Goal: Task Accomplishment & Management: Use online tool/utility

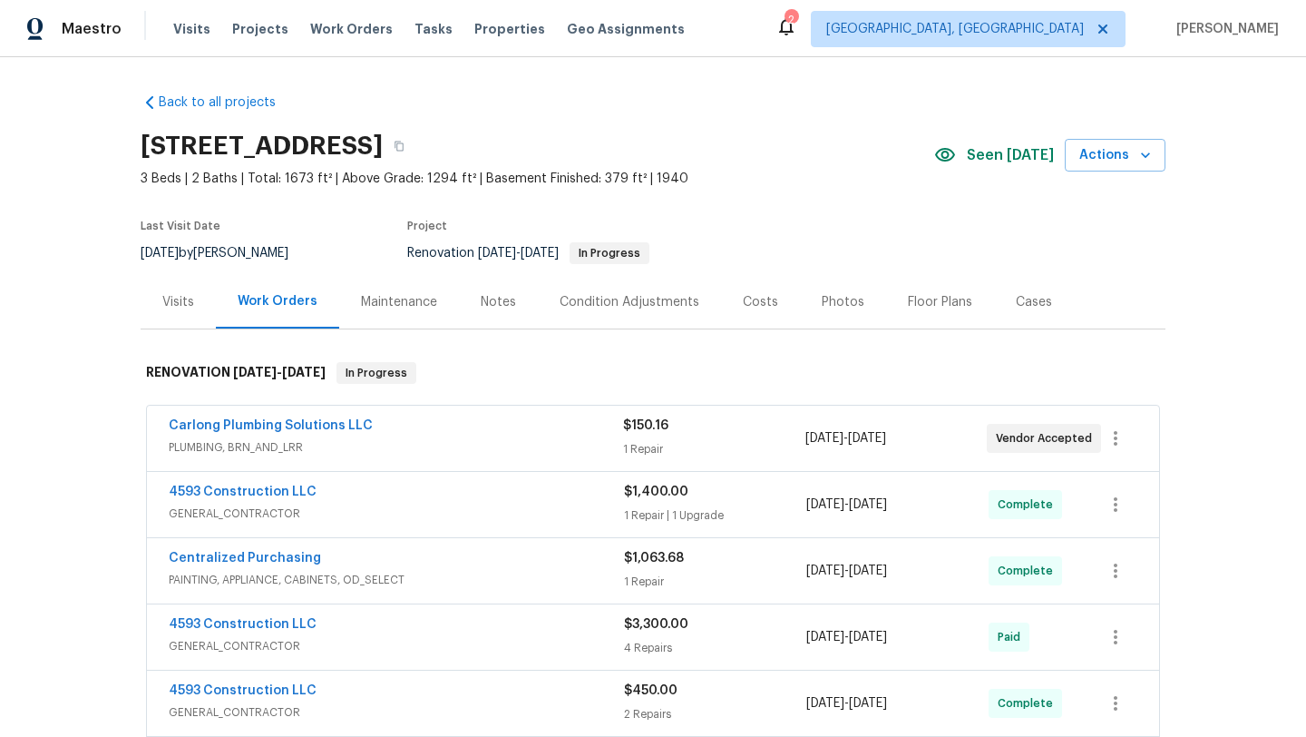
scroll to position [32, 0]
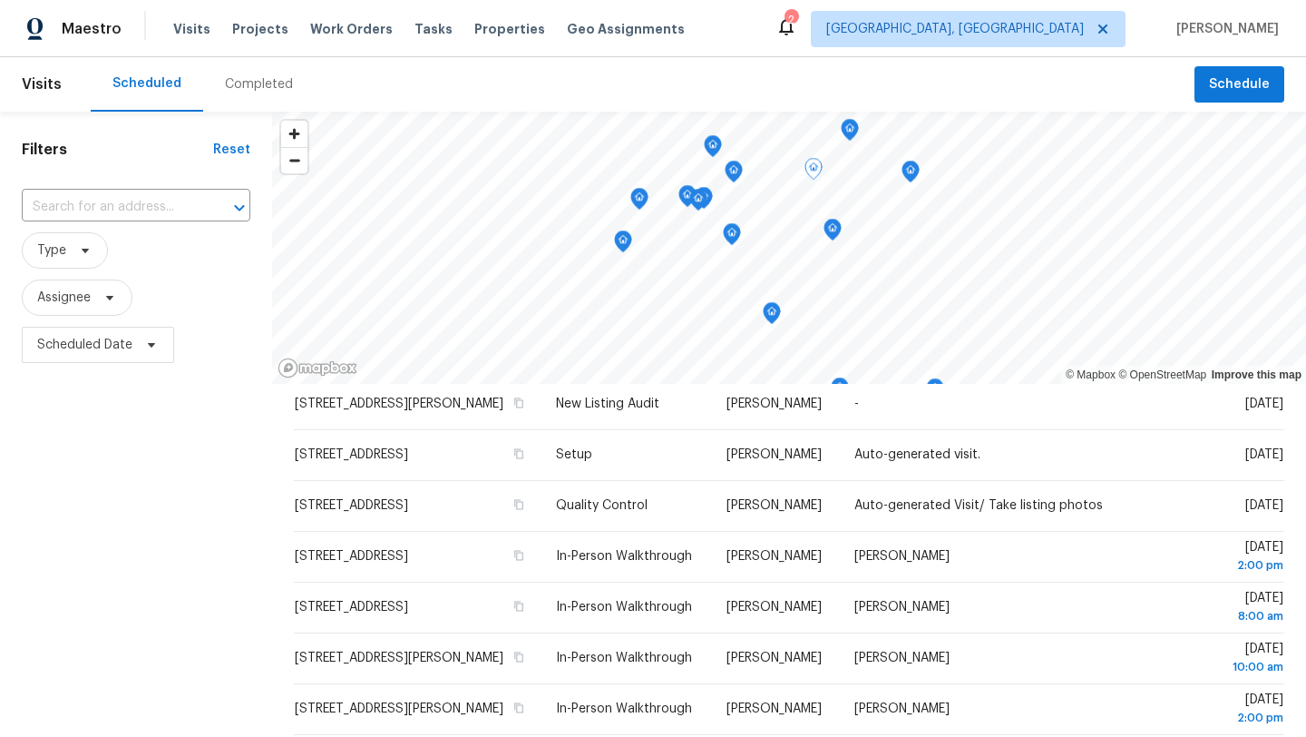
scroll to position [164, 0]
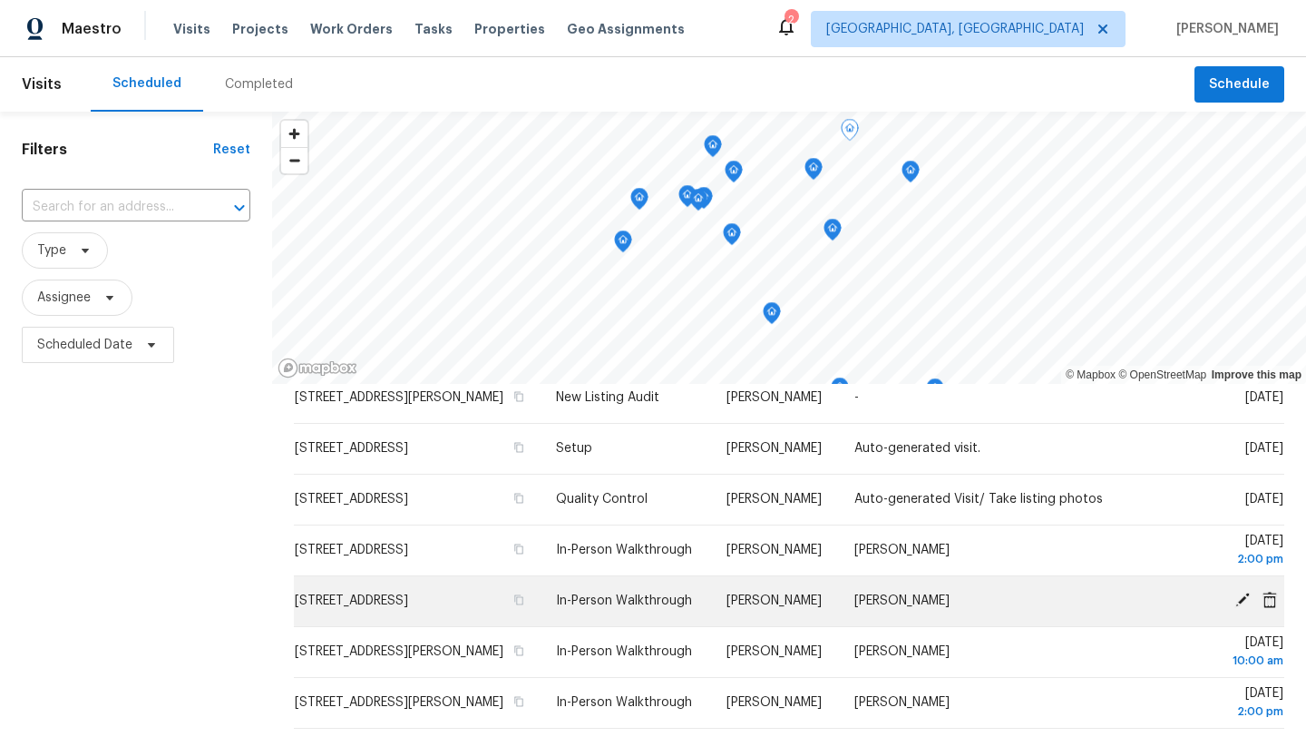
click at [1245, 608] on icon at bounding box center [1243, 600] width 16 height 16
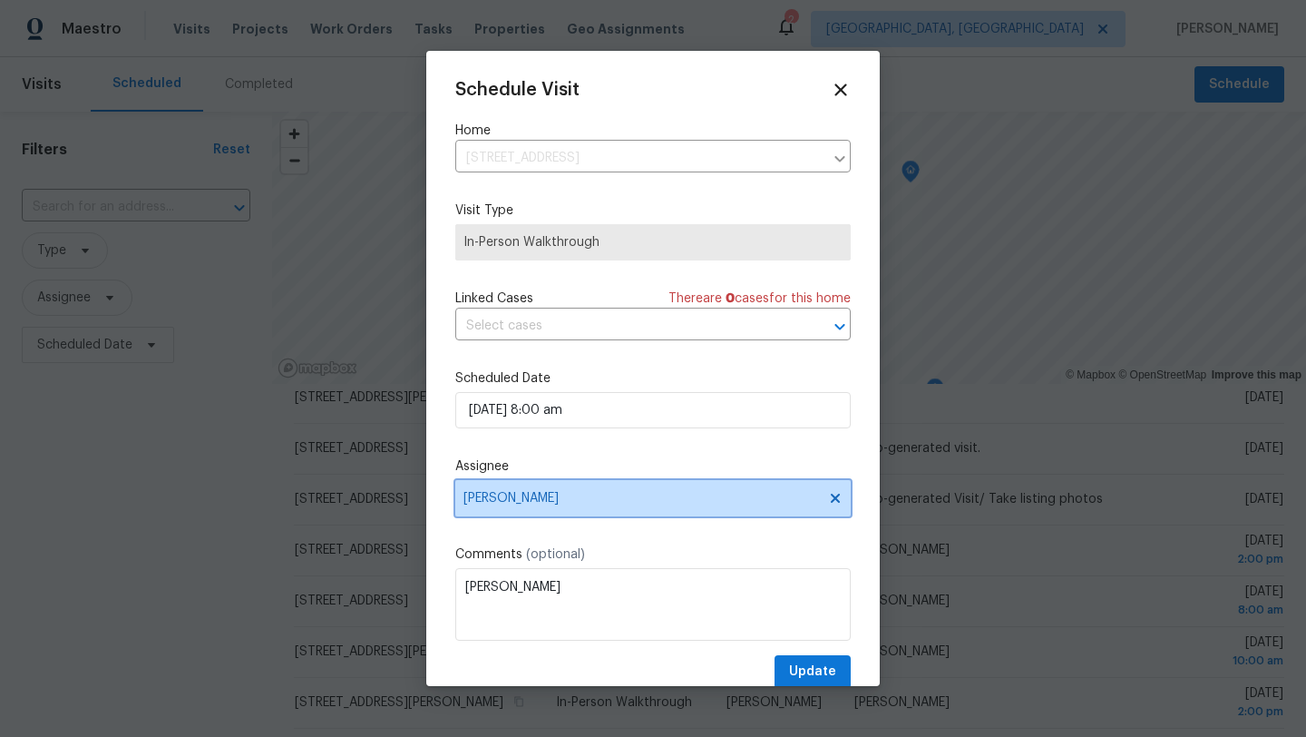
click at [538, 495] on span "[PERSON_NAME]" at bounding box center [642, 498] width 356 height 15
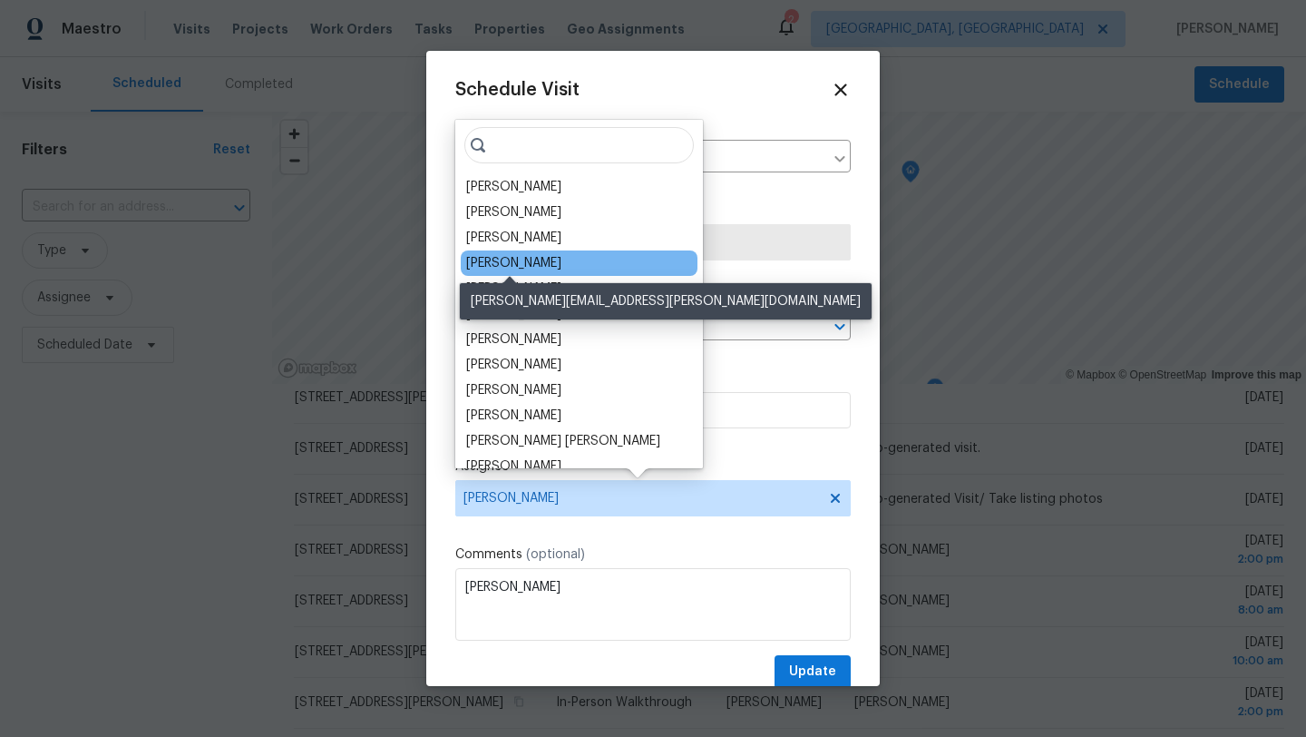
click at [528, 264] on div "[PERSON_NAME]" at bounding box center [513, 263] width 95 height 18
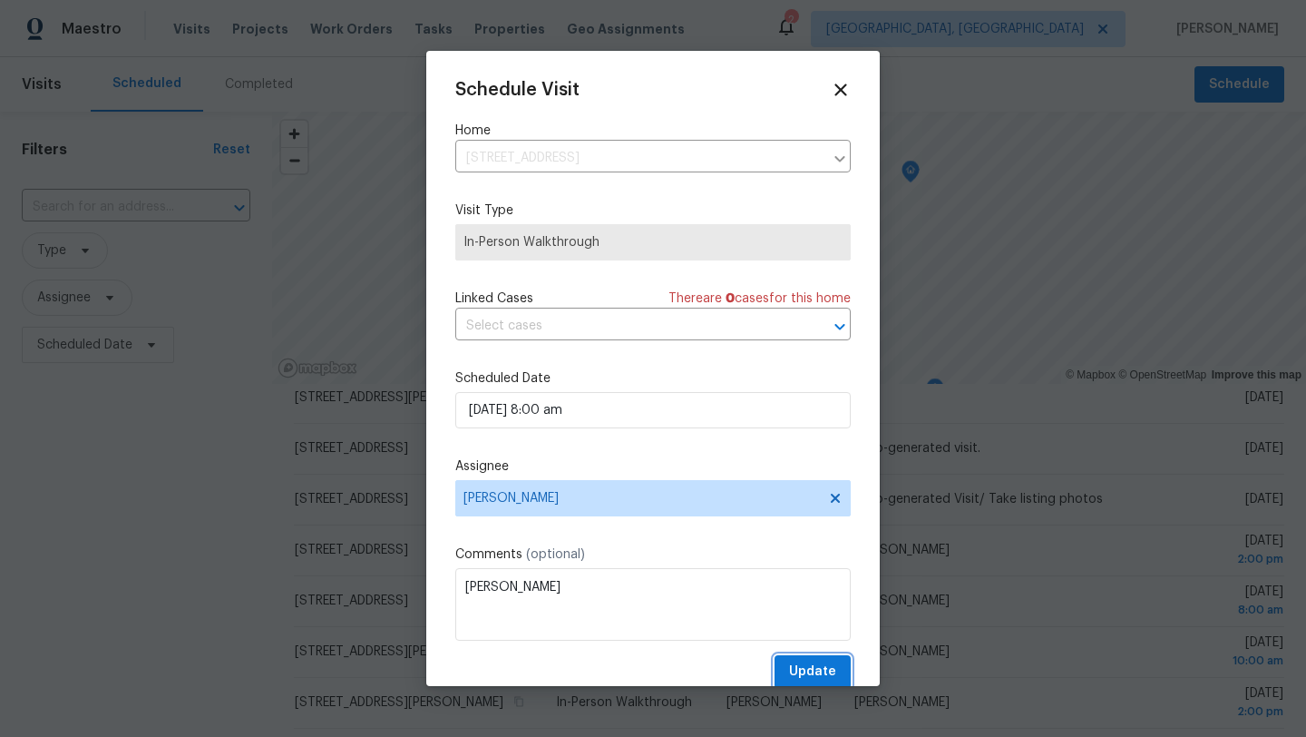
click at [794, 669] on span "Update" at bounding box center [812, 671] width 47 height 23
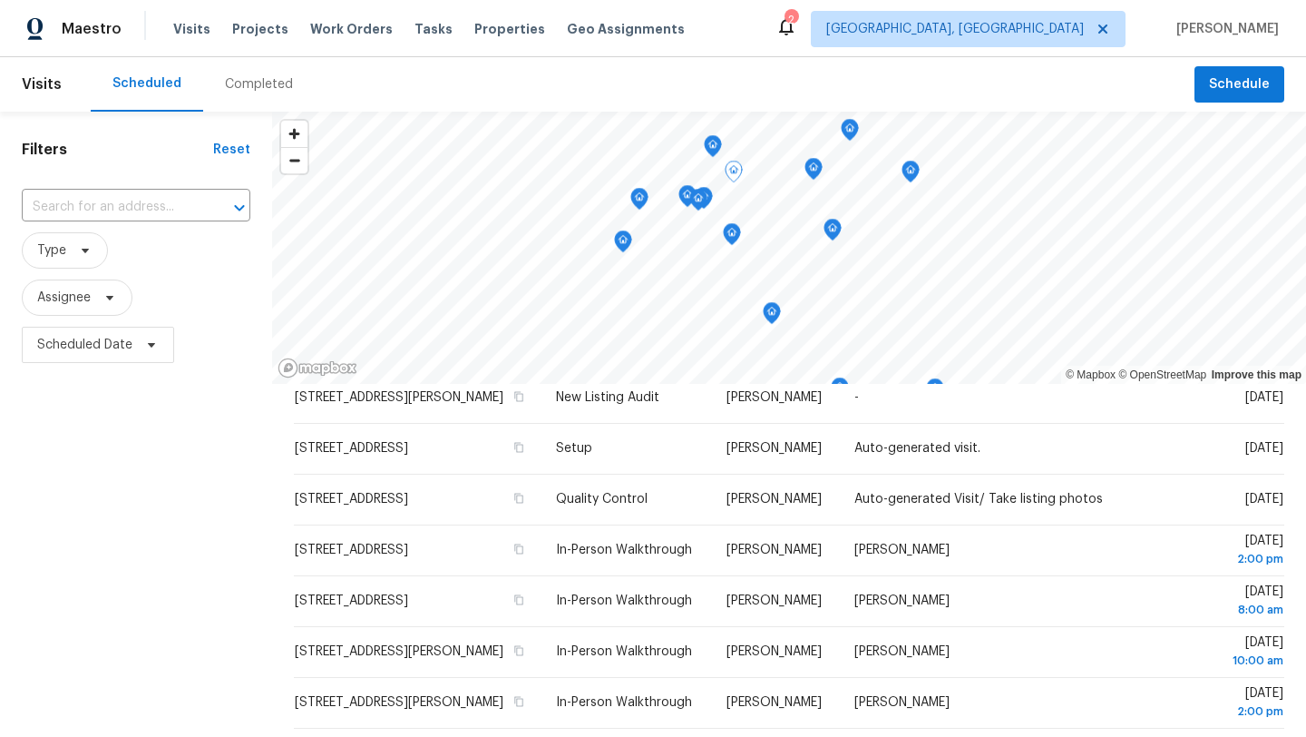
scroll to position [113, 0]
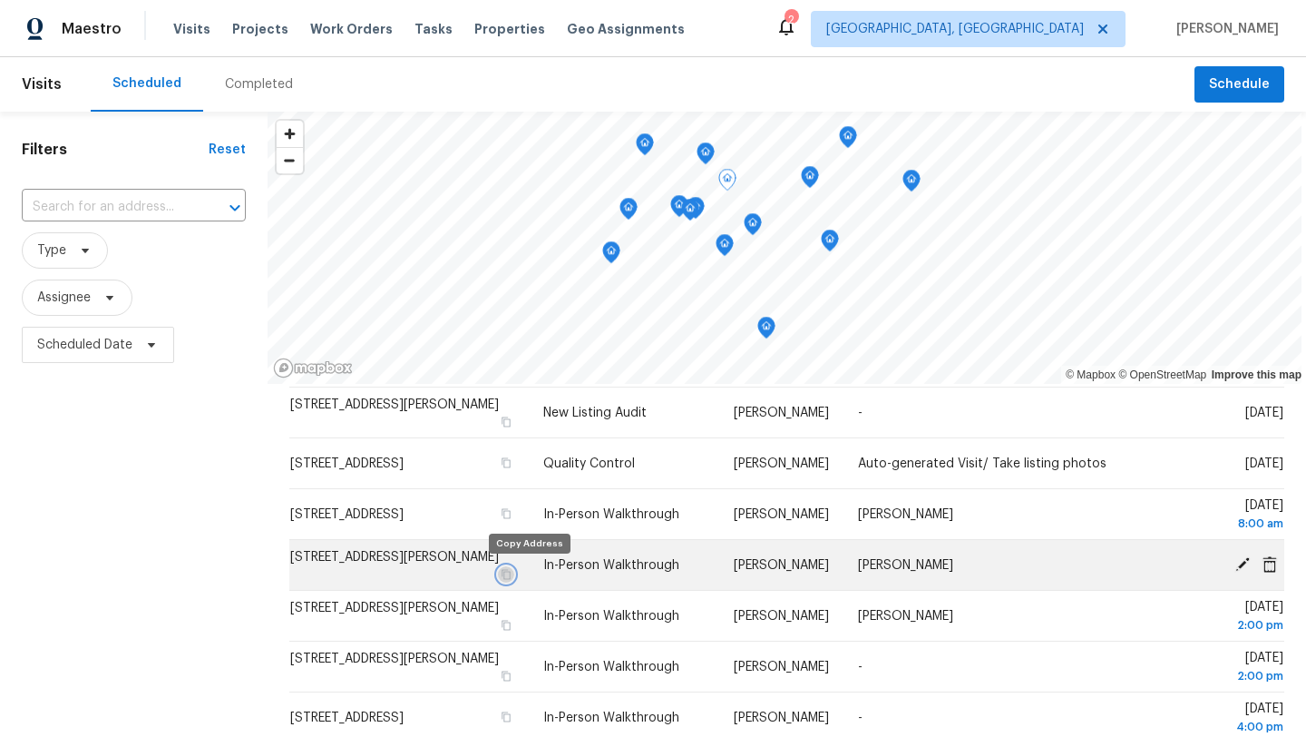
click at [512, 572] on icon "button" at bounding box center [506, 574] width 11 height 11
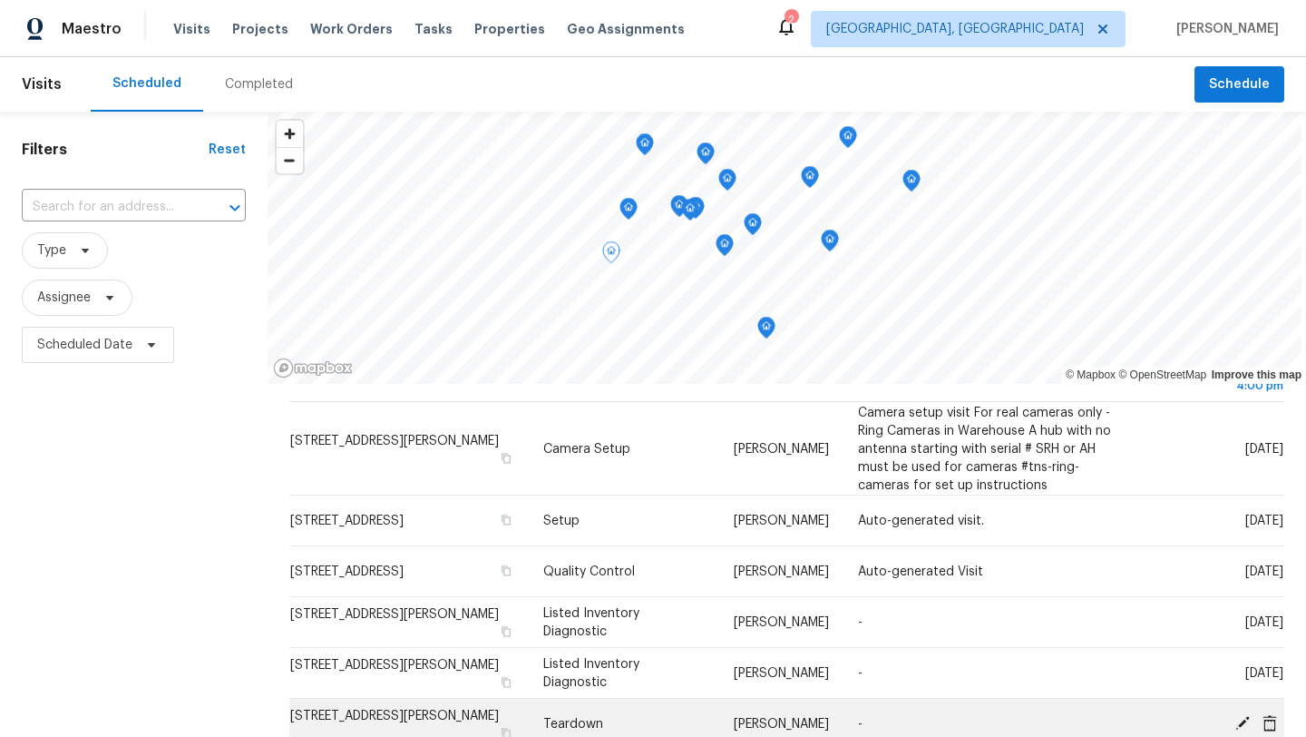
scroll to position [458, 0]
